Goal: Obtain resource: Download file/media

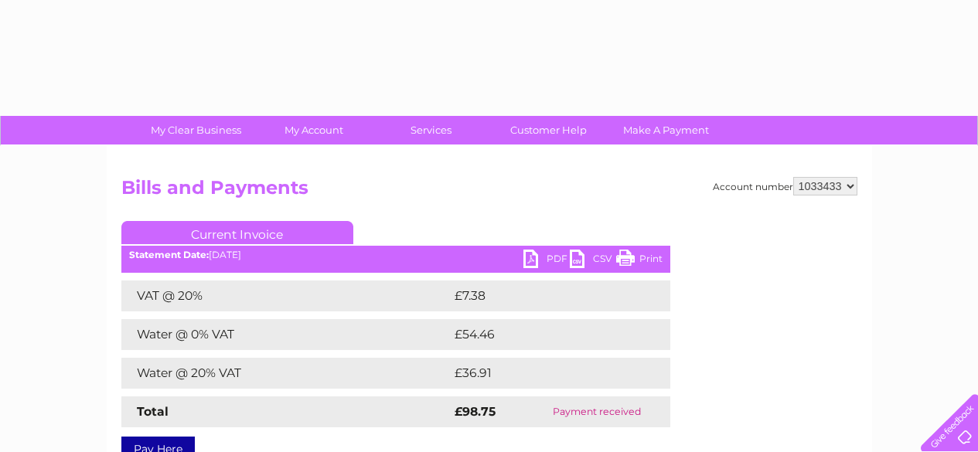
scroll to position [9, 0]
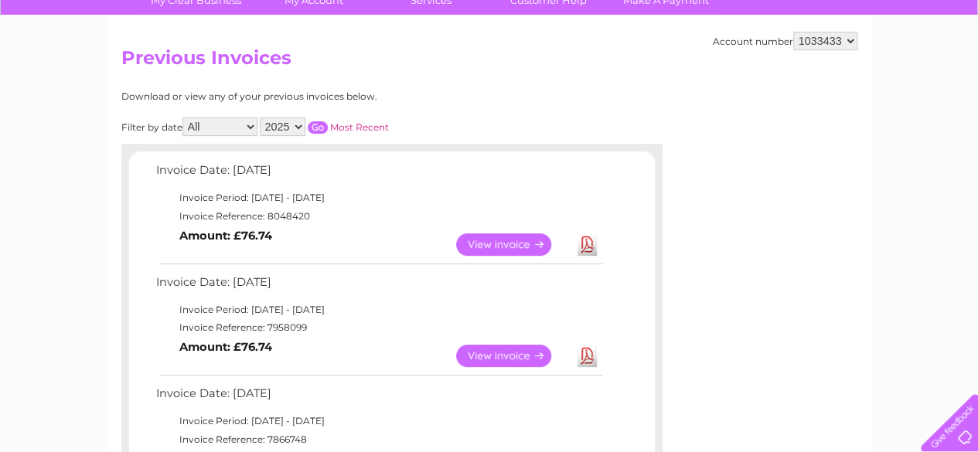
scroll to position [165, 0]
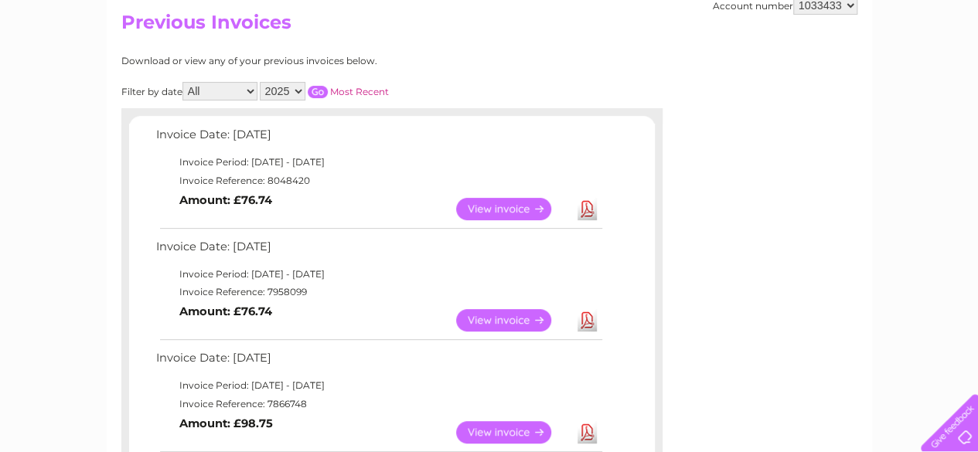
click at [523, 315] on link "View" at bounding box center [513, 320] width 114 height 22
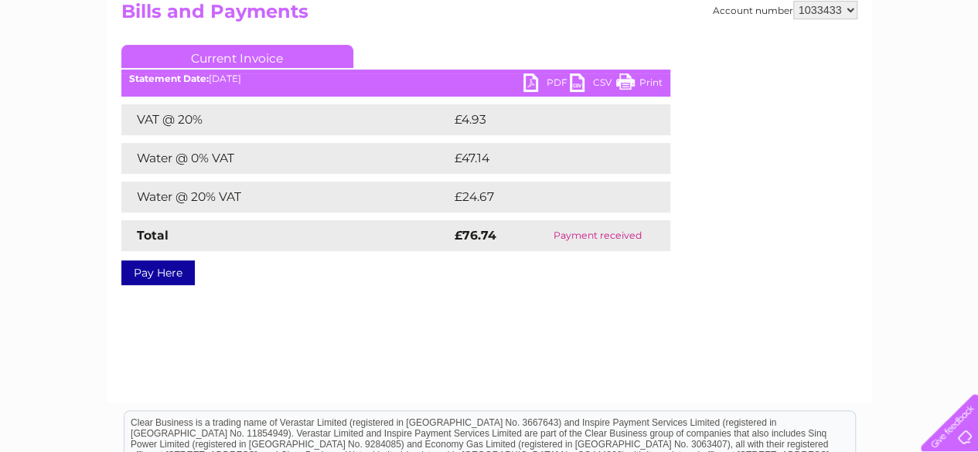
scroll to position [137, 0]
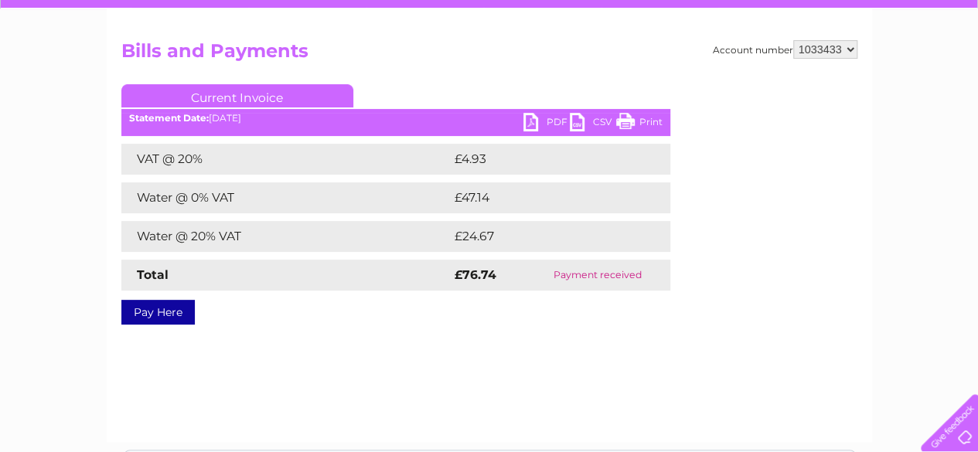
click at [534, 120] on link "PDF" at bounding box center [547, 124] width 46 height 22
